Goal: Find specific page/section: Find specific page/section

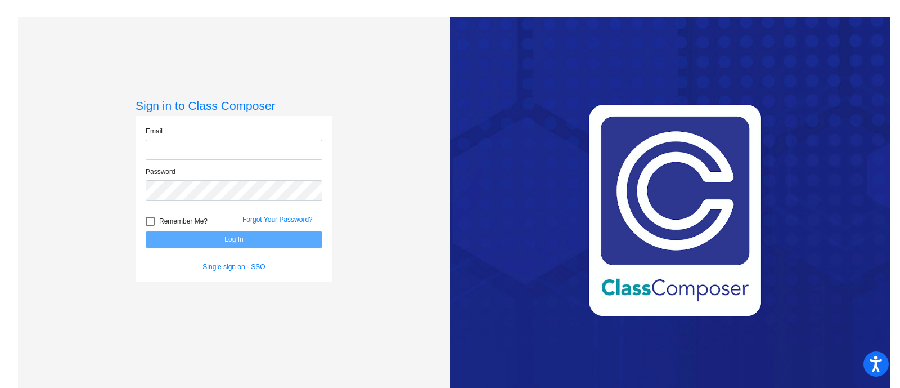
type input "[EMAIL_ADDRESS][PERSON_NAME][DOMAIN_NAME]"
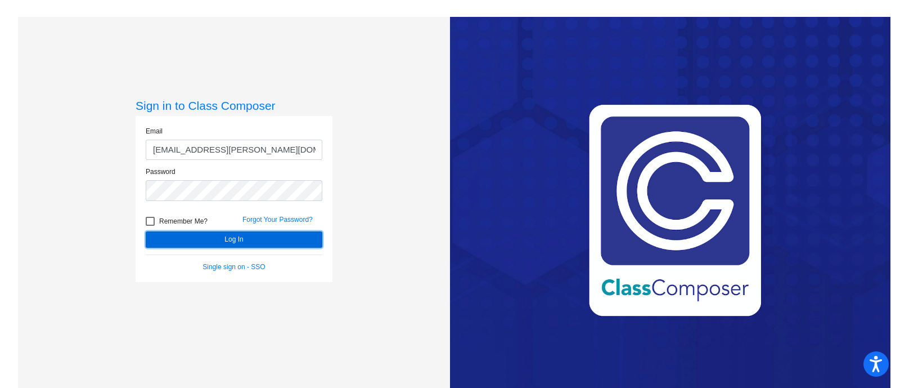
click at [253, 240] on button "Log In" at bounding box center [234, 239] width 177 height 16
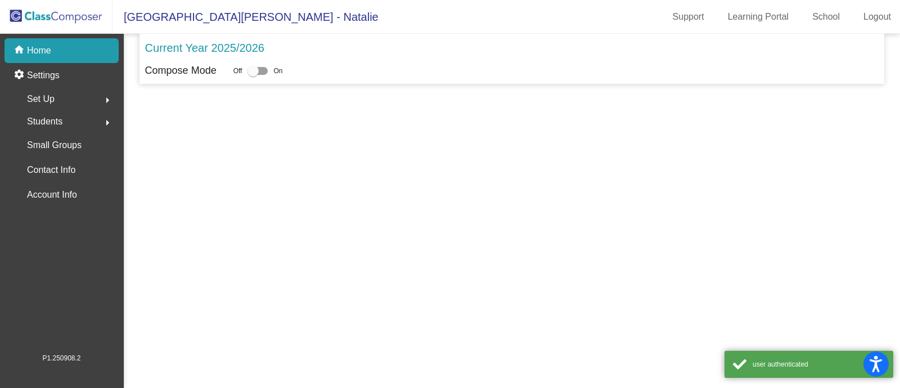
click at [253, 239] on mat-sidenav-content "Current Year 2025/2026 Compose Mode Off On" at bounding box center [512, 211] width 776 height 354
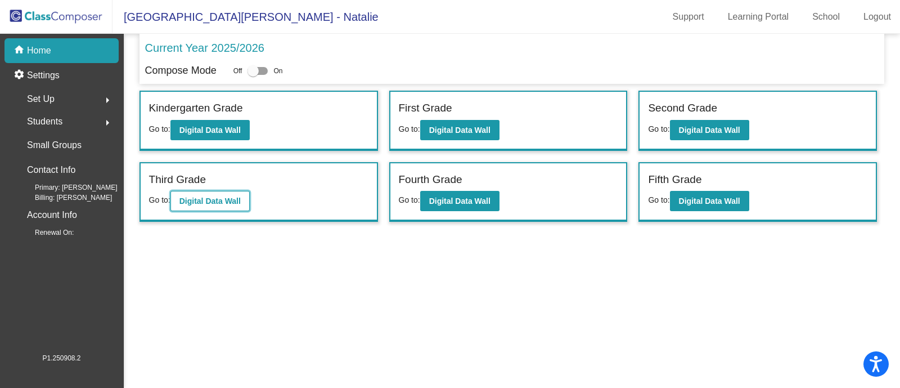
click at [204, 200] on b "Digital Data Wall" at bounding box center [209, 200] width 61 height 9
